Goal: Task Accomplishment & Management: Use online tool/utility

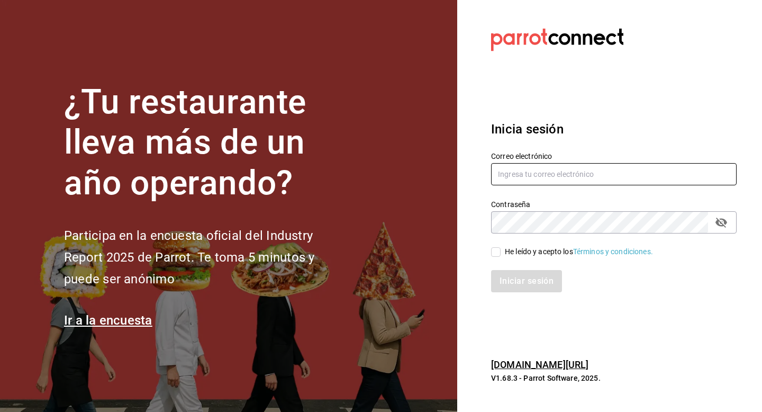
click at [539, 165] on input "text" at bounding box center [613, 174] width 245 height 22
type input "[EMAIL_ADDRESS][DOMAIN_NAME]"
click at [528, 253] on div "He leído y acepto los Términos y condiciones." at bounding box center [579, 251] width 148 height 11
click at [500, 253] on input "He leído y acepto los Términos y condiciones." at bounding box center [496, 252] width 10 height 10
checkbox input "true"
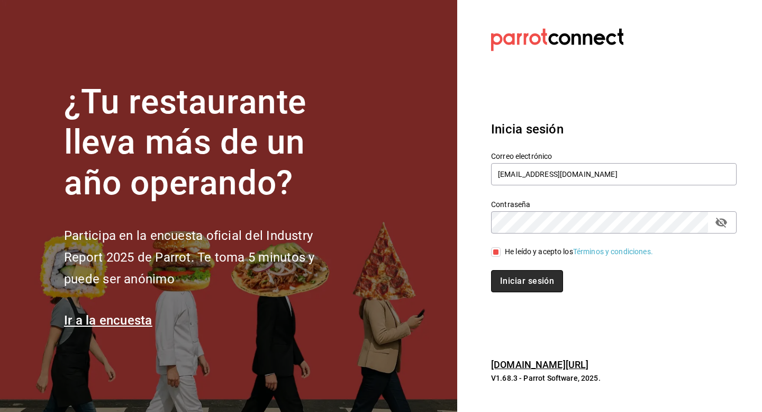
click at [522, 279] on button "Iniciar sesión" at bounding box center [527, 281] width 72 height 22
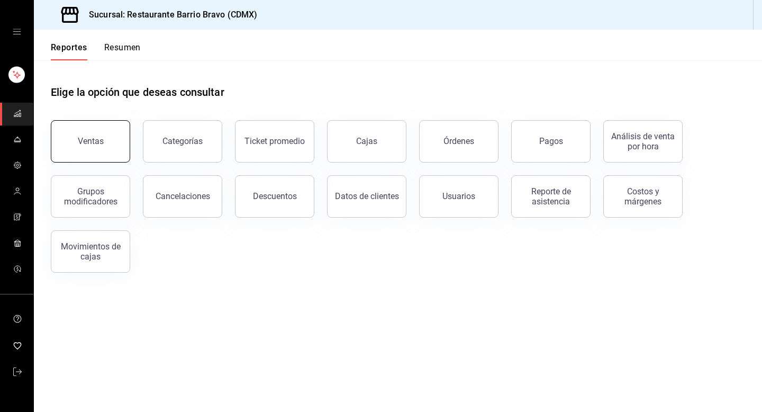
click at [106, 156] on button "Ventas" at bounding box center [90, 141] width 79 height 42
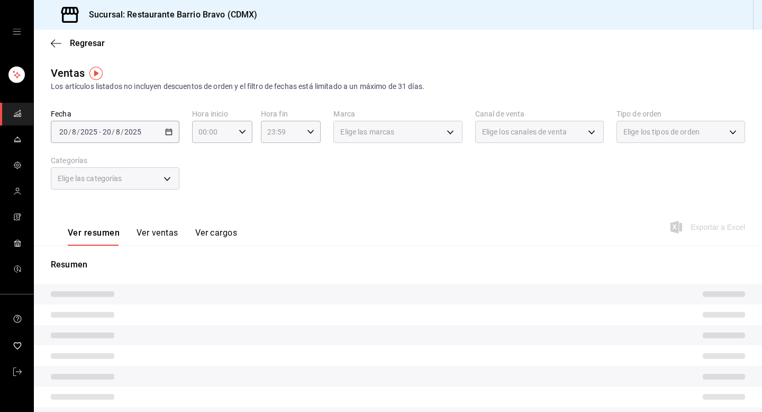
click at [136, 186] on div "Elige las categorías" at bounding box center [115, 178] width 129 height 22
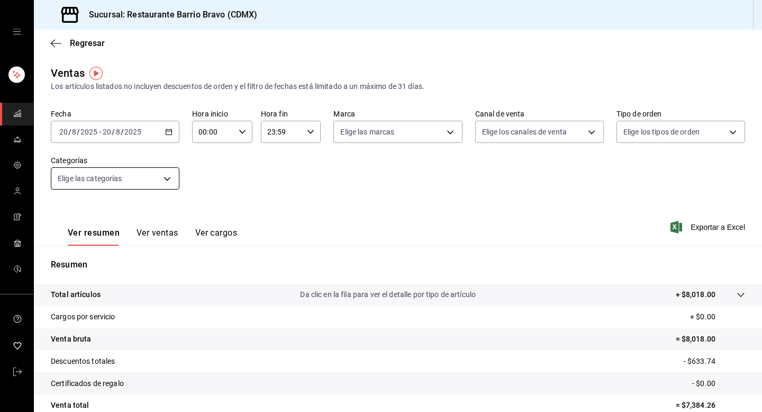
click at [138, 183] on body "Sucursal: Restaurante Barrio Bravo (CDMX) Regresar Ventas Los artículos listado…" at bounding box center [381, 206] width 762 height 412
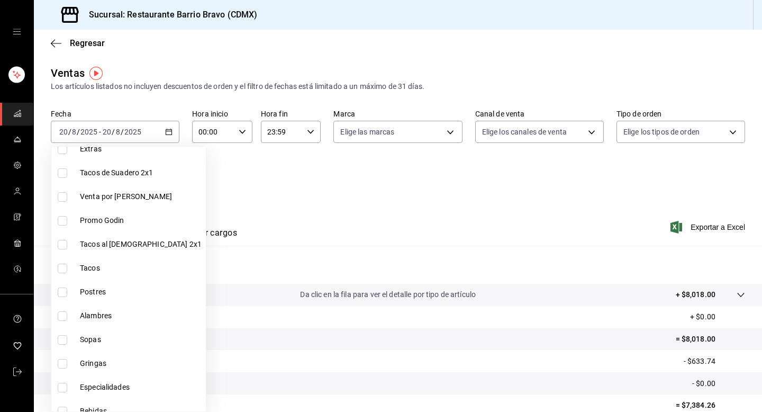
scroll to position [272, 0]
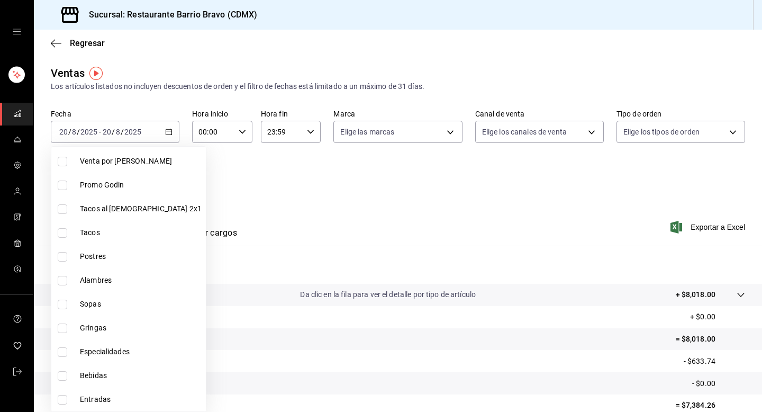
click at [103, 370] on span "Bebidas" at bounding box center [141, 375] width 122 height 11
type input "7fa84fa0-b9ca-49ef-be16-7673f7613eff"
checkbox input "true"
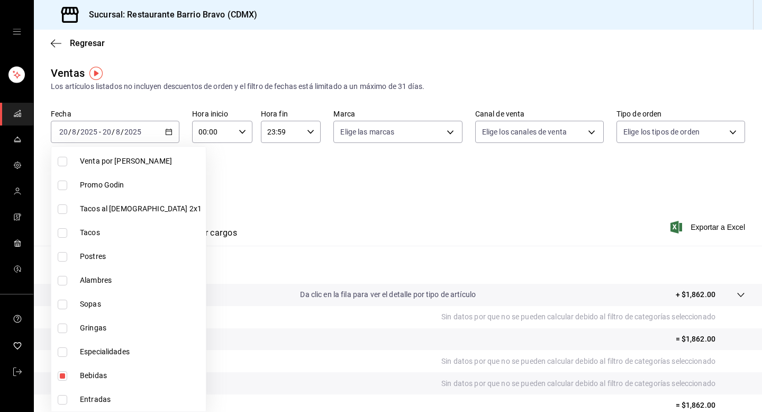
click at [254, 197] on div at bounding box center [381, 206] width 762 height 412
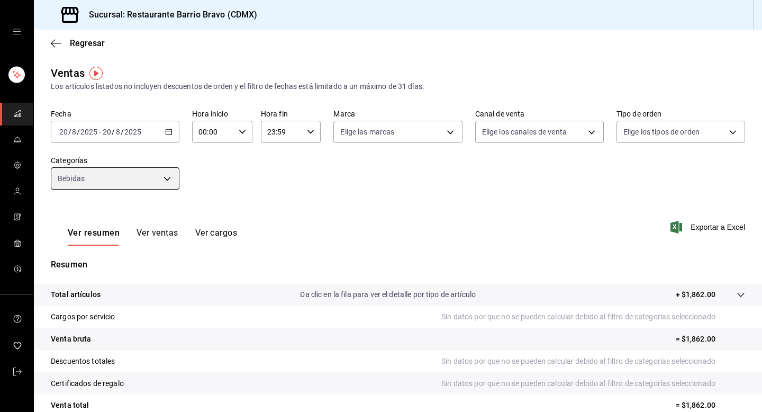
scroll to position [11, 0]
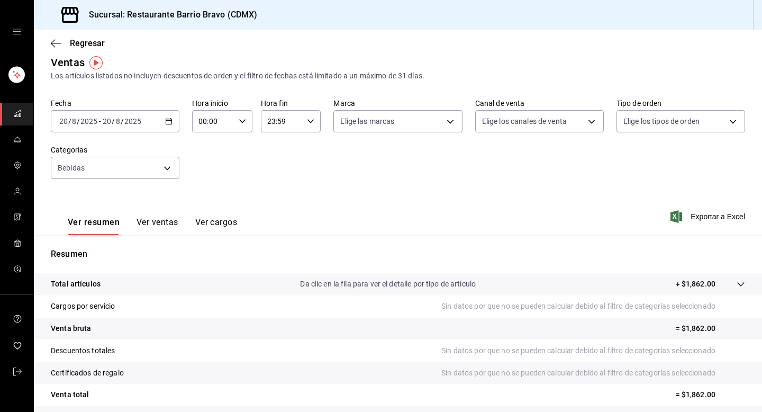
click at [150, 223] on button "Ver ventas" at bounding box center [157, 226] width 42 height 18
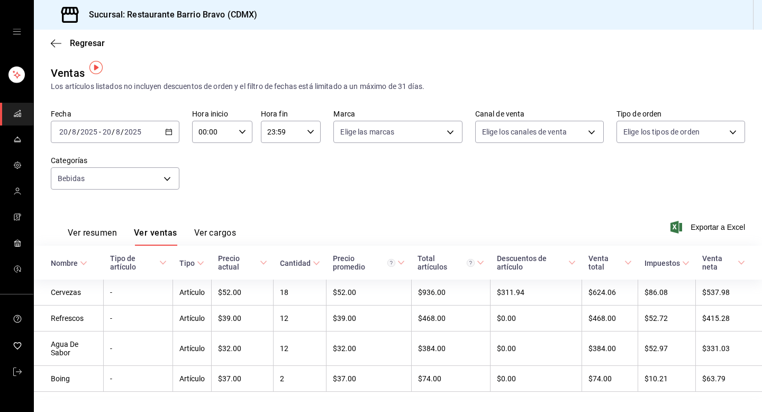
scroll to position [20, 0]
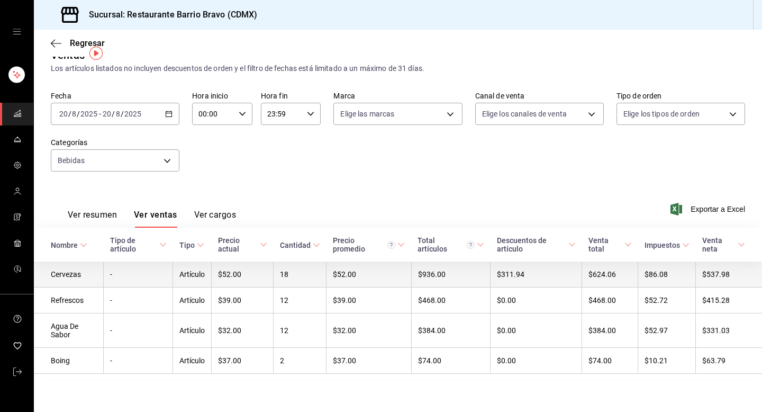
click at [194, 271] on td "Artículo" at bounding box center [192, 274] width 39 height 26
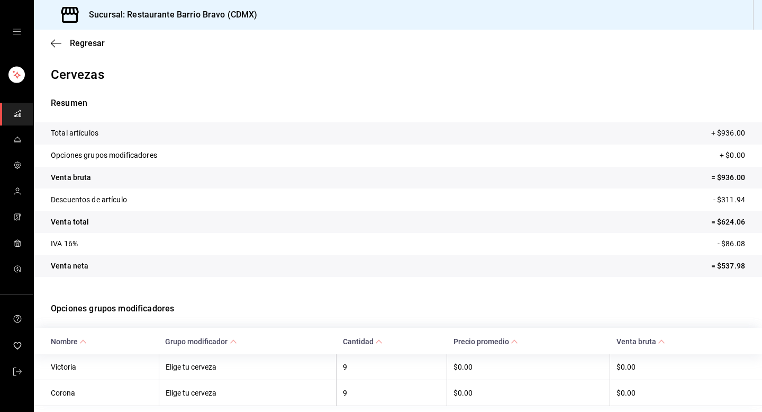
scroll to position [37, 0]
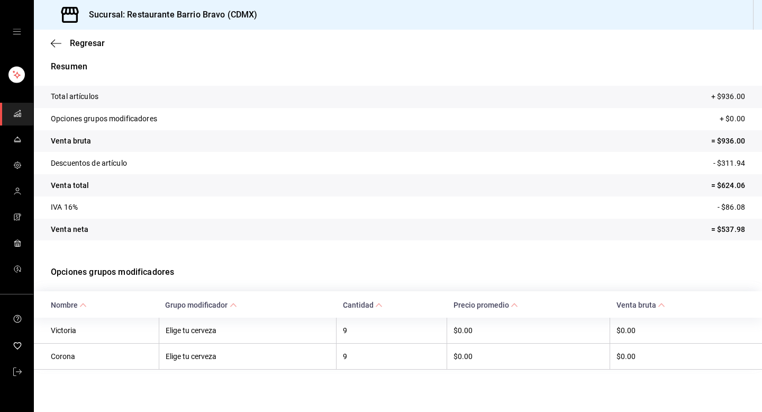
click at [76, 37] on div "Regresar" at bounding box center [398, 43] width 728 height 27
click at [77, 44] on span "Regresar" at bounding box center [87, 43] width 35 height 10
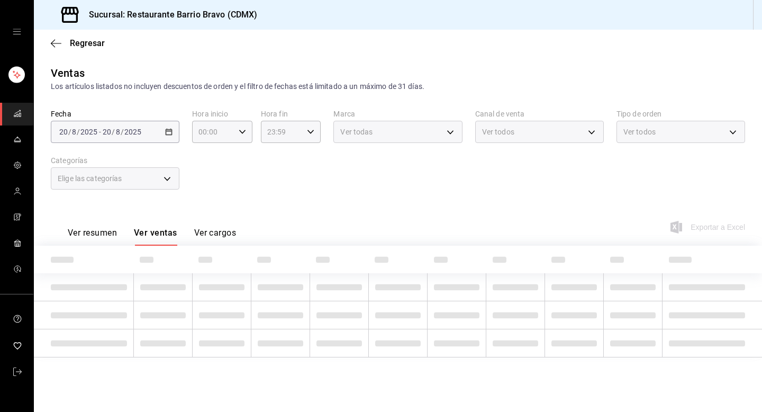
type input "7fa84fa0-b9ca-49ef-be16-7673f7613eff"
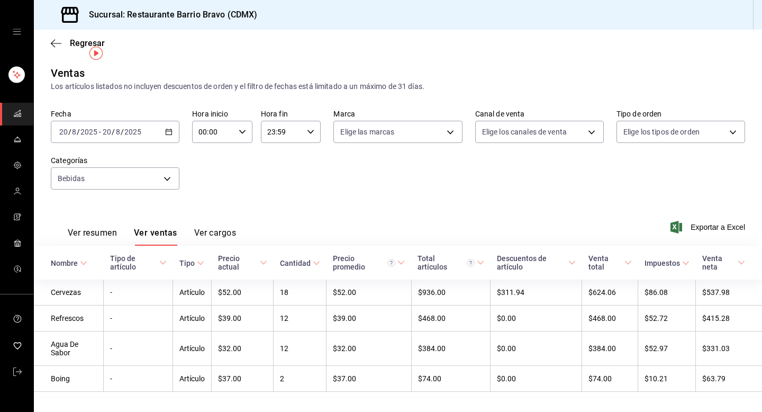
scroll to position [20, 0]
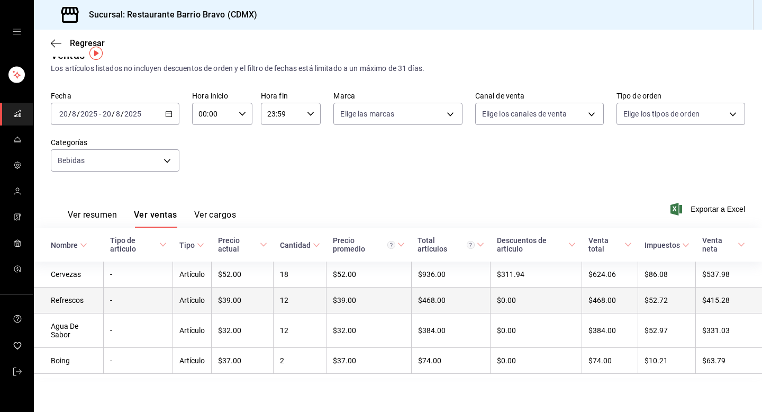
click at [81, 297] on td "Refrescos" at bounding box center [69, 300] width 70 height 26
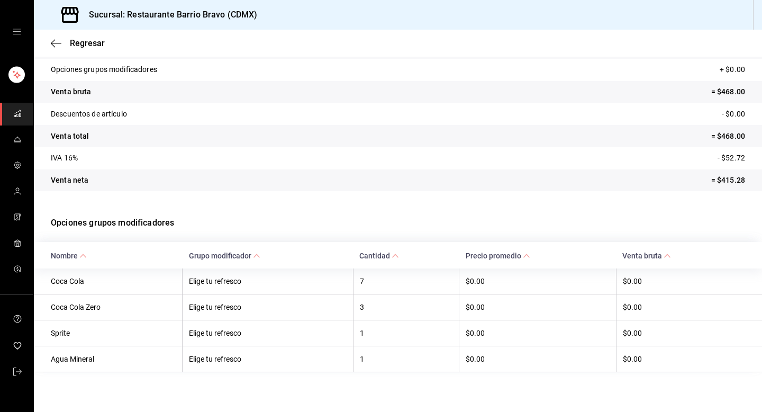
scroll to position [89, 0]
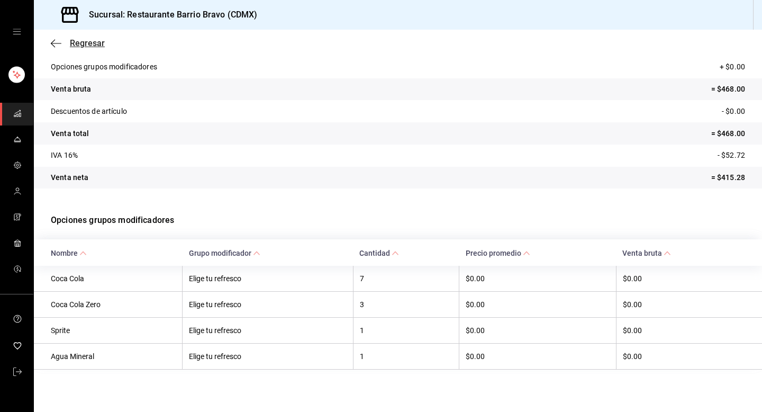
click at [83, 45] on span "Regresar" at bounding box center [87, 43] width 35 height 10
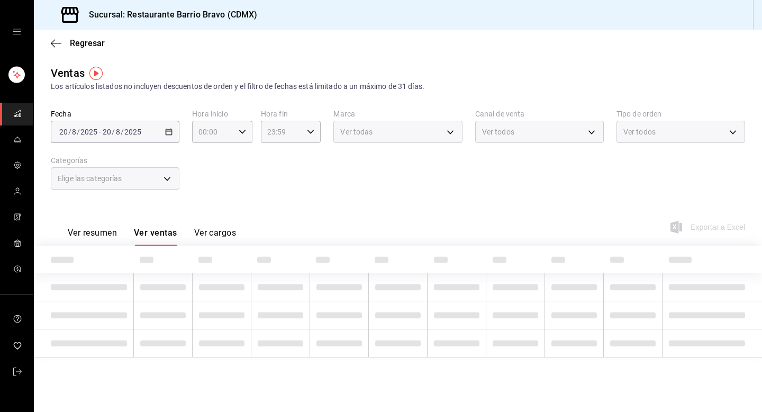
type input "7fa84fa0-b9ca-49ef-be16-7673f7613eff"
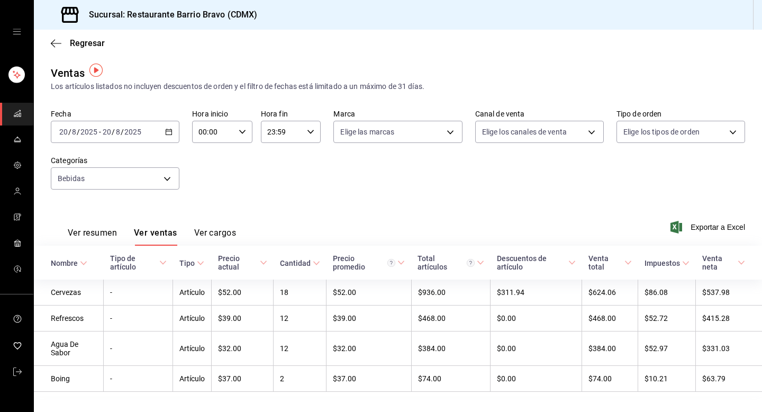
scroll to position [20, 0]
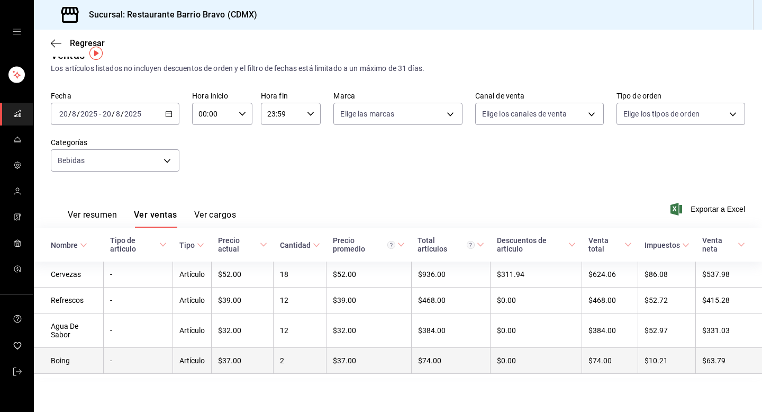
click at [67, 358] on td "Boing" at bounding box center [69, 361] width 70 height 26
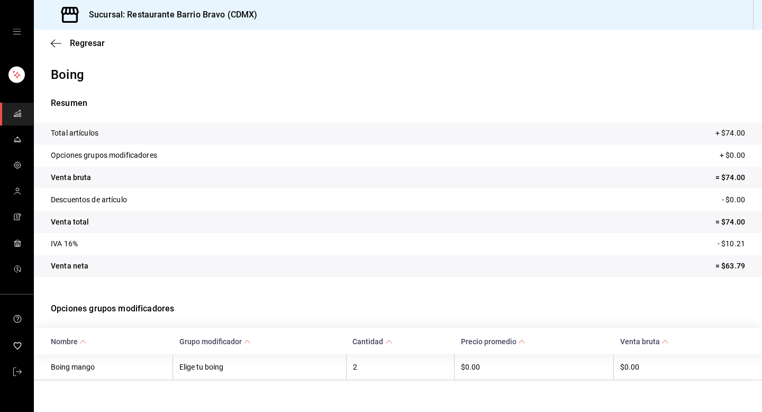
scroll to position [11, 0]
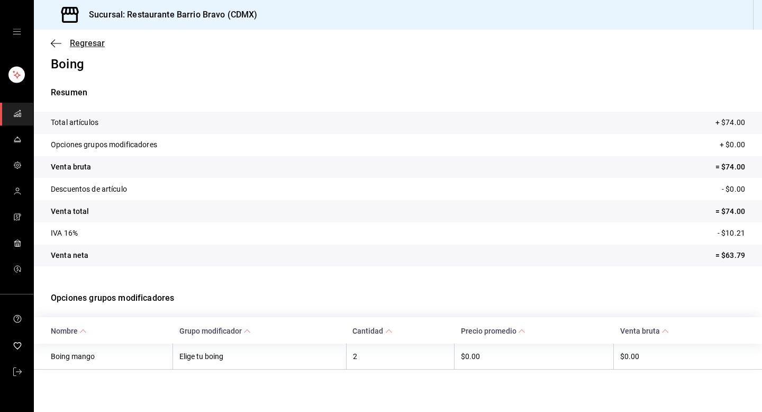
click at [57, 42] on icon "button" at bounding box center [56, 44] width 11 height 10
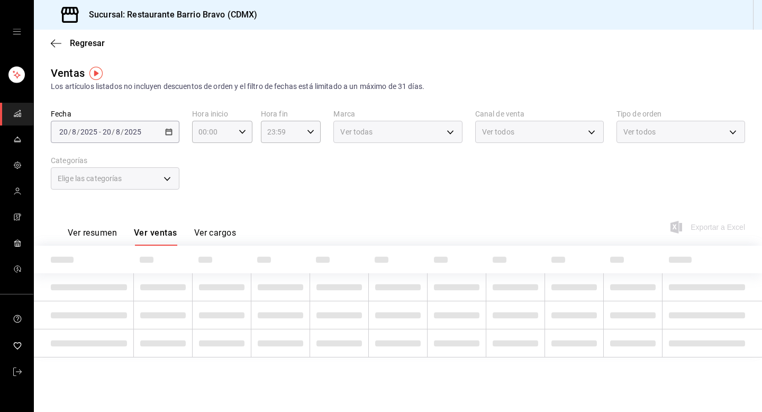
type input "7fa84fa0-b9ca-49ef-be16-7673f7613eff"
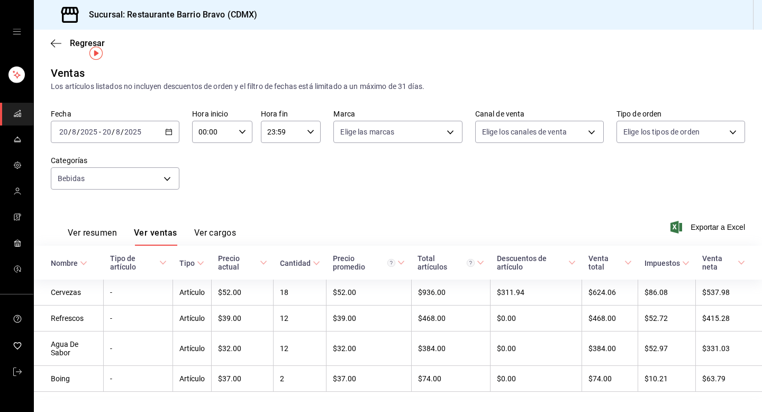
scroll to position [20, 0]
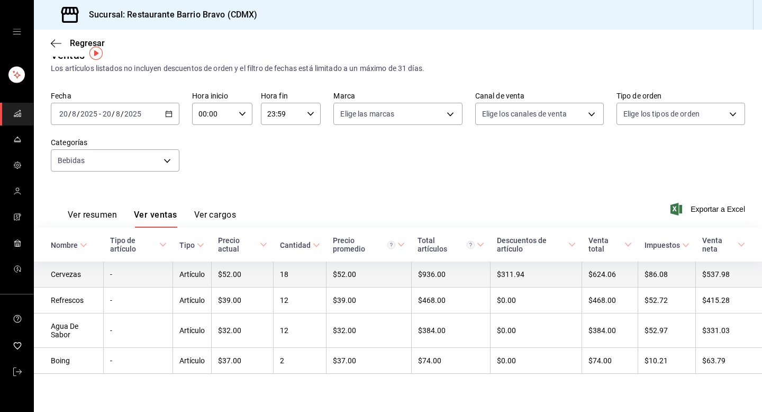
click at [229, 268] on td "$52.00" at bounding box center [243, 274] width 62 height 26
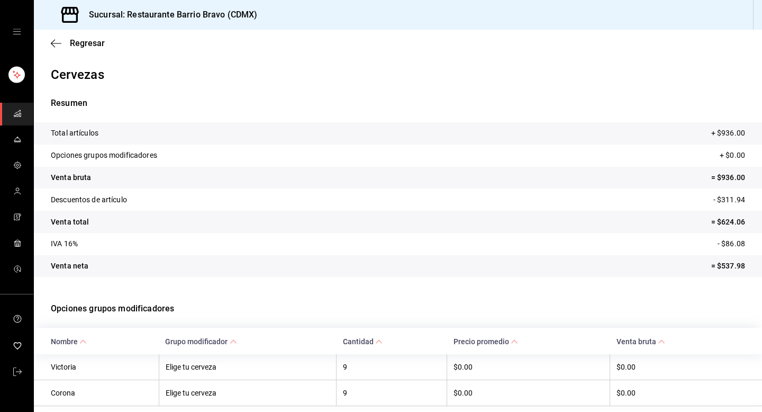
scroll to position [37, 0]
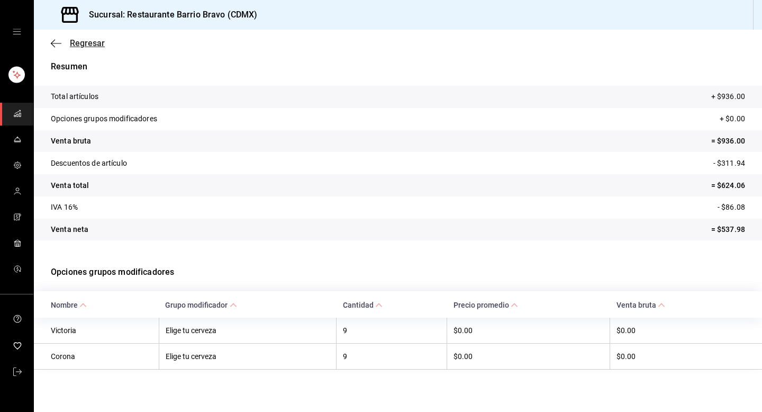
click at [65, 42] on span "Regresar" at bounding box center [78, 43] width 54 height 10
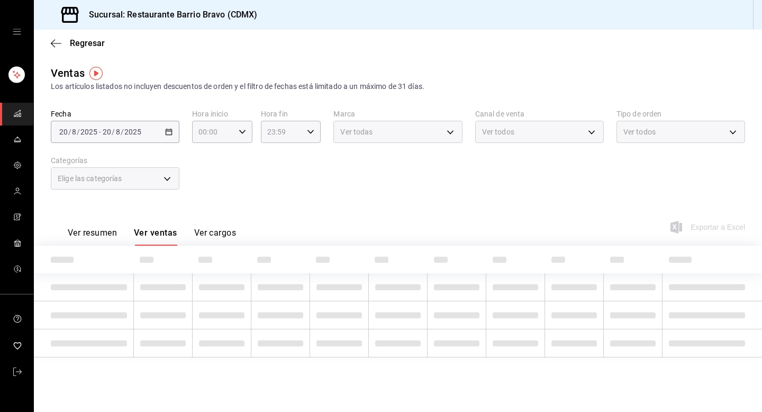
type input "7fa84fa0-b9ca-49ef-be16-7673f7613eff"
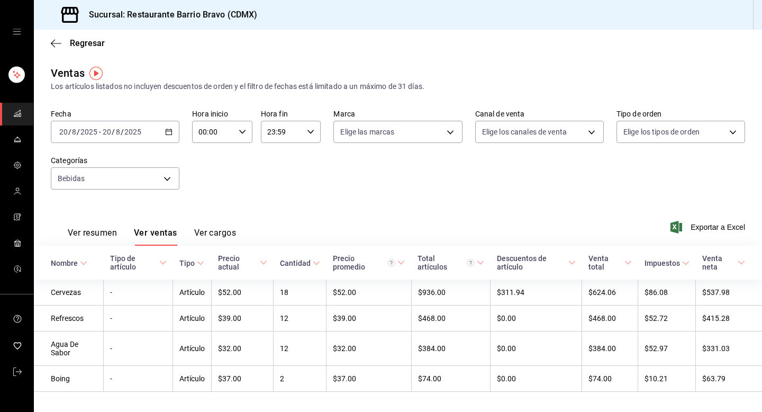
click at [169, 132] on icon "button" at bounding box center [168, 131] width 7 height 7
click at [106, 193] on span "Ayer" at bounding box center [101, 187] width 82 height 11
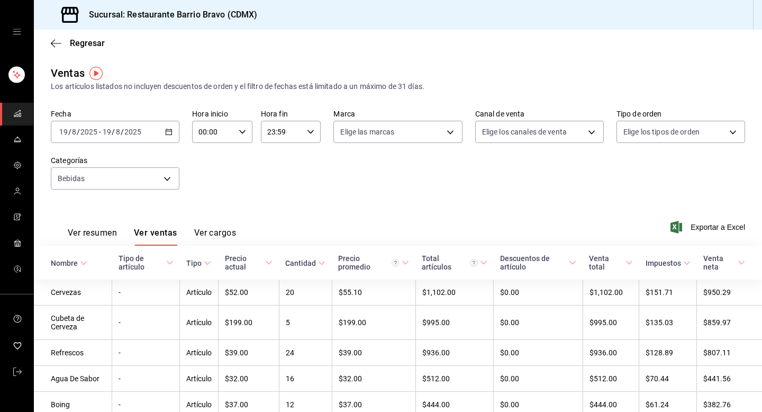
scroll to position [46, 0]
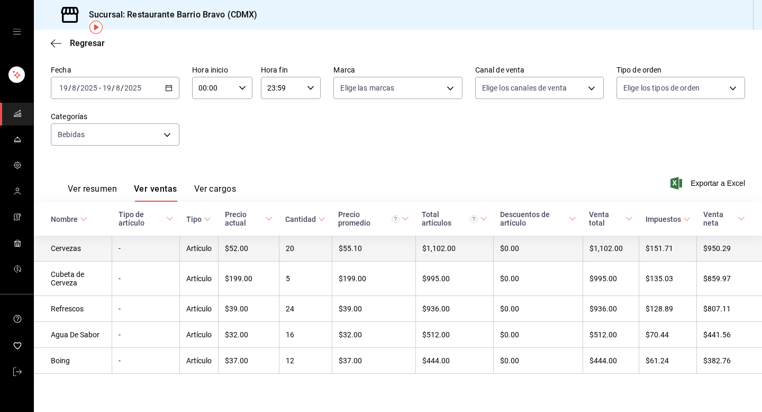
click at [157, 252] on td "-" at bounding box center [146, 248] width 68 height 26
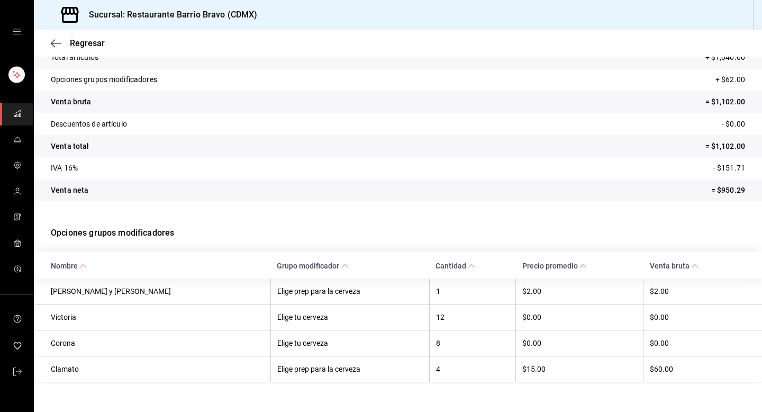
scroll to position [89, 0]
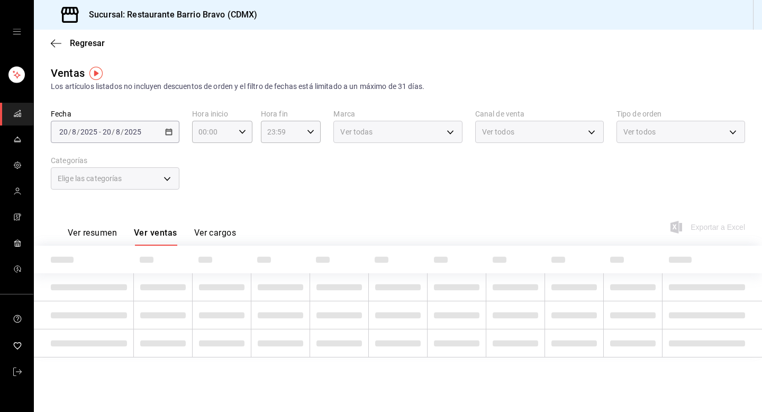
type input "7fa84fa0-b9ca-49ef-be16-7673f7613eff"
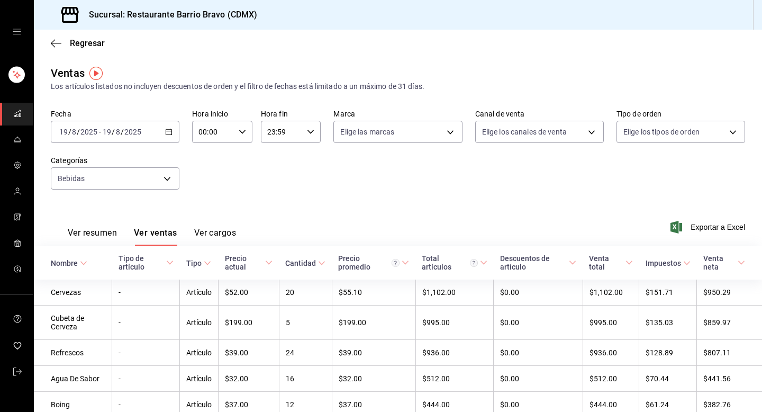
scroll to position [46, 0]
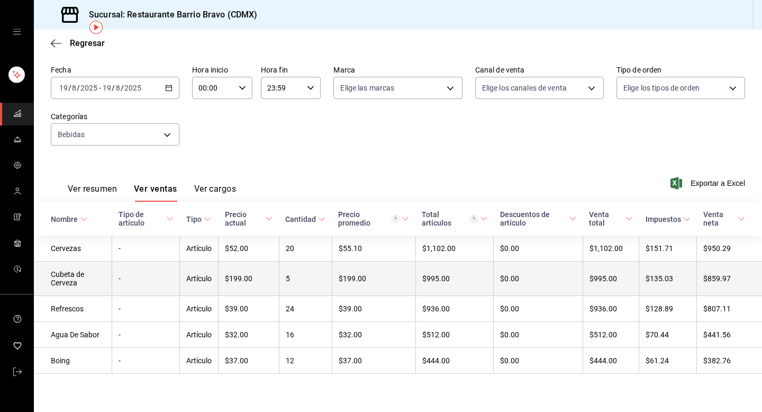
click at [83, 270] on td "Cubeta de Cerveza" at bounding box center [73, 278] width 78 height 34
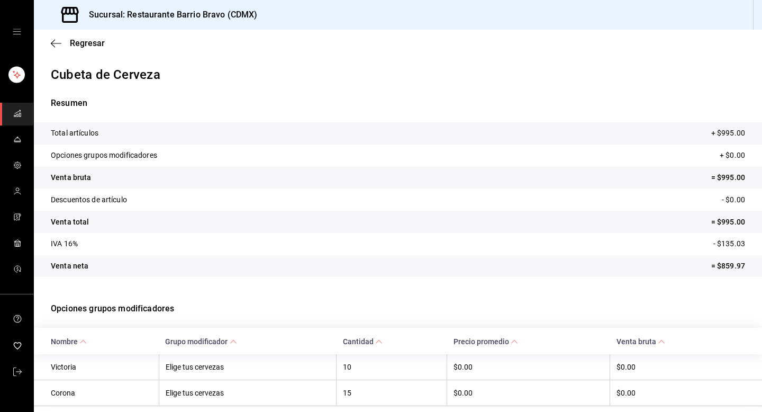
scroll to position [37, 0]
